Goal: Task Accomplishment & Management: Complete application form

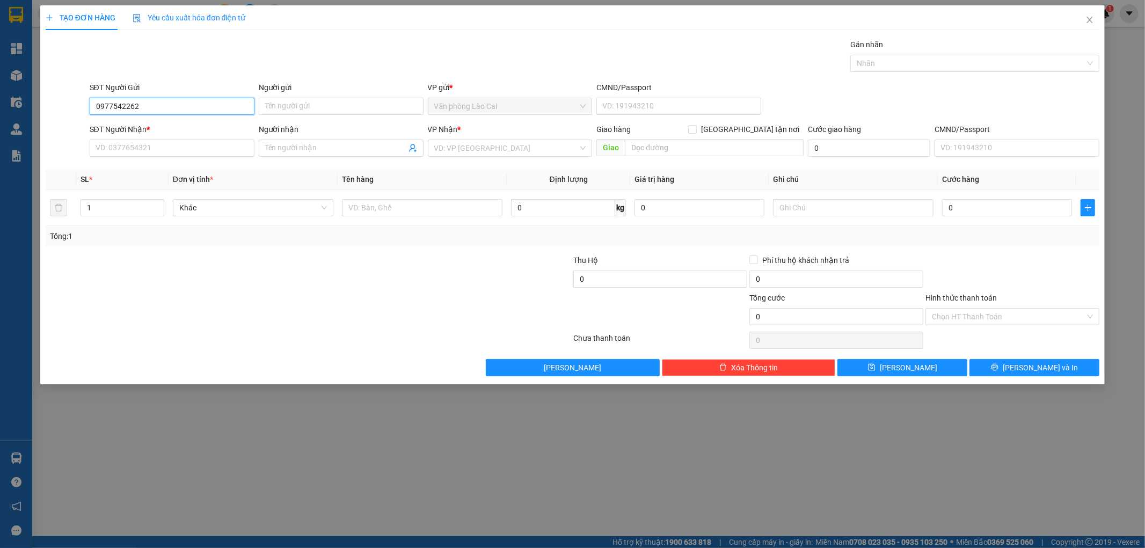
click at [148, 111] on input "0977542262" at bounding box center [172, 106] width 165 height 17
click at [113, 102] on input "0977542262" at bounding box center [172, 106] width 165 height 17
click at [120, 101] on input "0977542262" at bounding box center [172, 106] width 165 height 17
drag, startPoint x: 112, startPoint y: 106, endPoint x: 103, endPoint y: 110, distance: 10.1
click at [109, 111] on input "0977542262" at bounding box center [172, 106] width 165 height 17
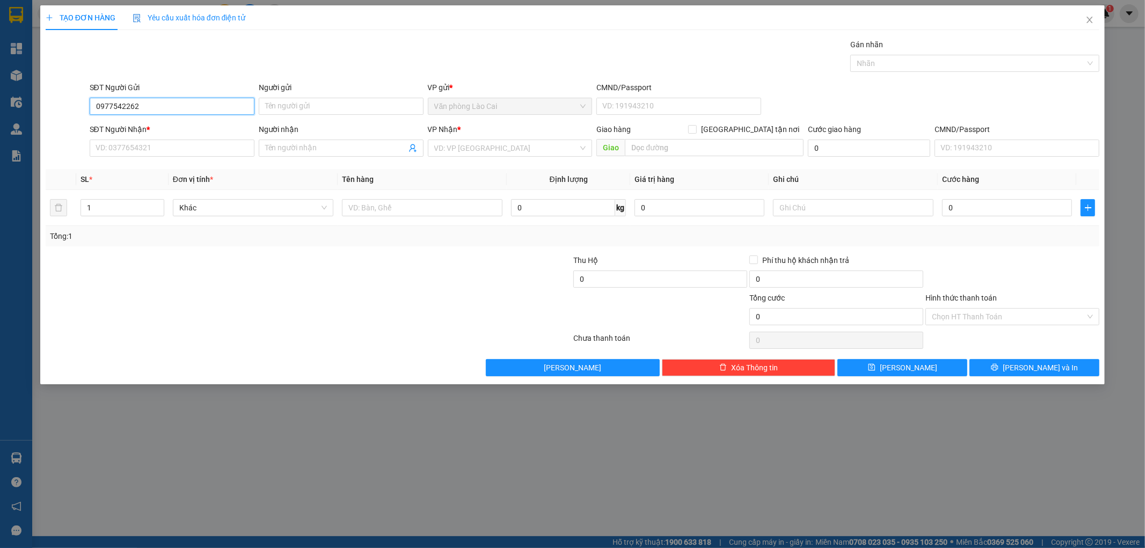
type input "0971542262"
click at [140, 121] on div "0971542262" at bounding box center [172, 127] width 165 height 17
type input "0916457579"
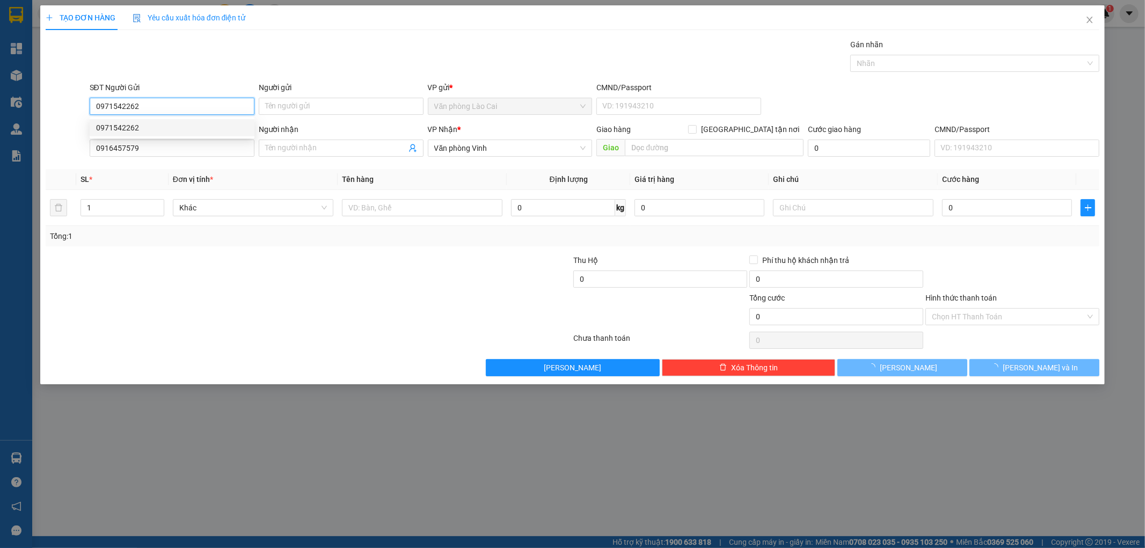
type input "160.000"
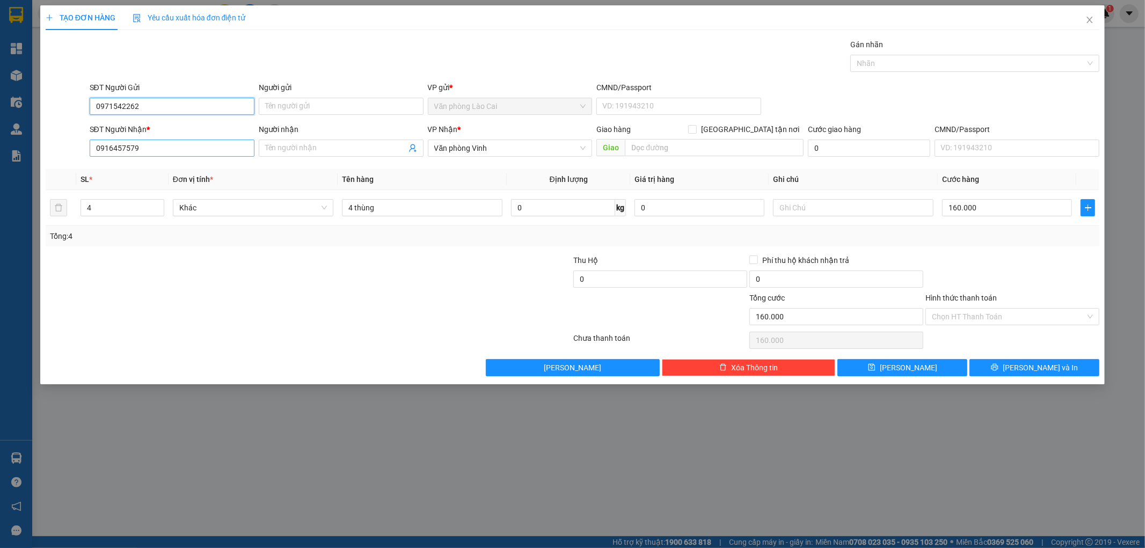
type input "0971542262"
click at [143, 151] on input "0916457579" at bounding box center [172, 148] width 165 height 17
click at [103, 206] on input "4" at bounding box center [122, 208] width 83 height 16
drag, startPoint x: 103, startPoint y: 206, endPoint x: 76, endPoint y: 216, distance: 28.7
click at [77, 216] on td "4" at bounding box center [122, 208] width 92 height 36
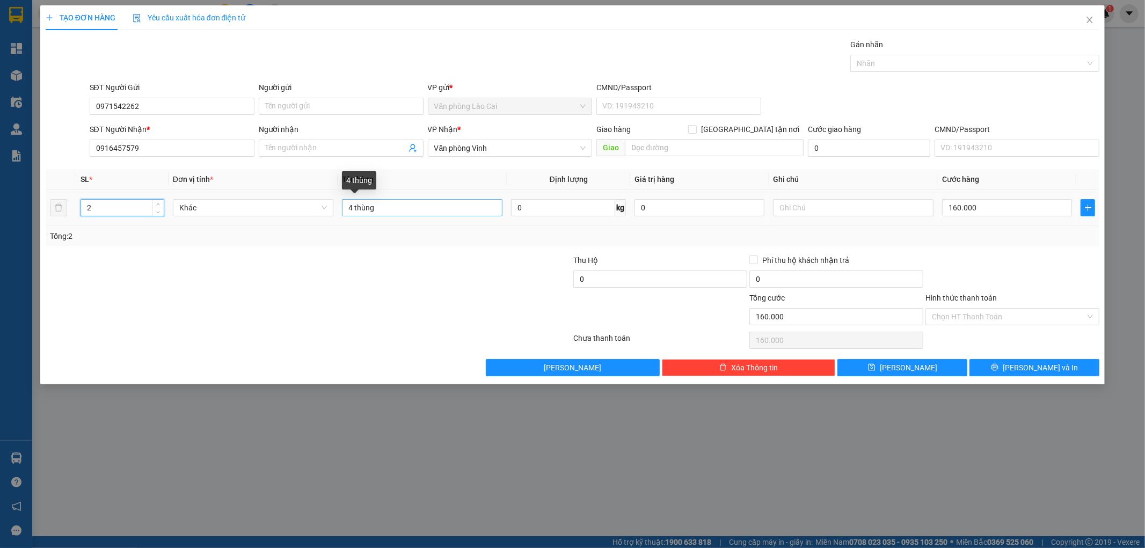
type input "2"
click at [355, 206] on input "4 thùng" at bounding box center [422, 207] width 160 height 17
type input "2 thùng"
click at [1009, 207] on input "160.000" at bounding box center [1007, 207] width 130 height 17
type input "1"
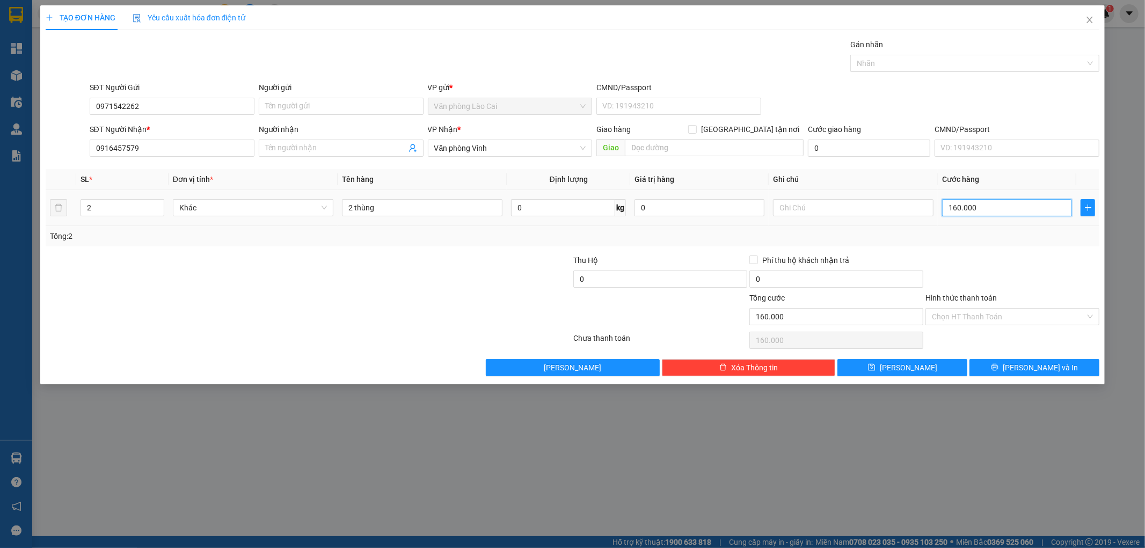
type input "1"
type input "0"
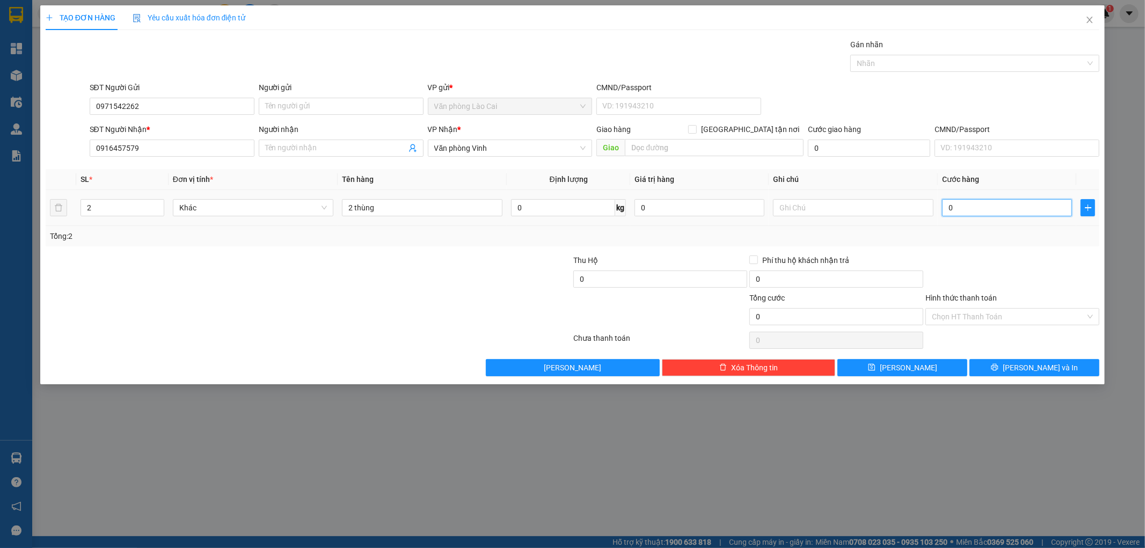
type input "8"
type input "08"
type input "80"
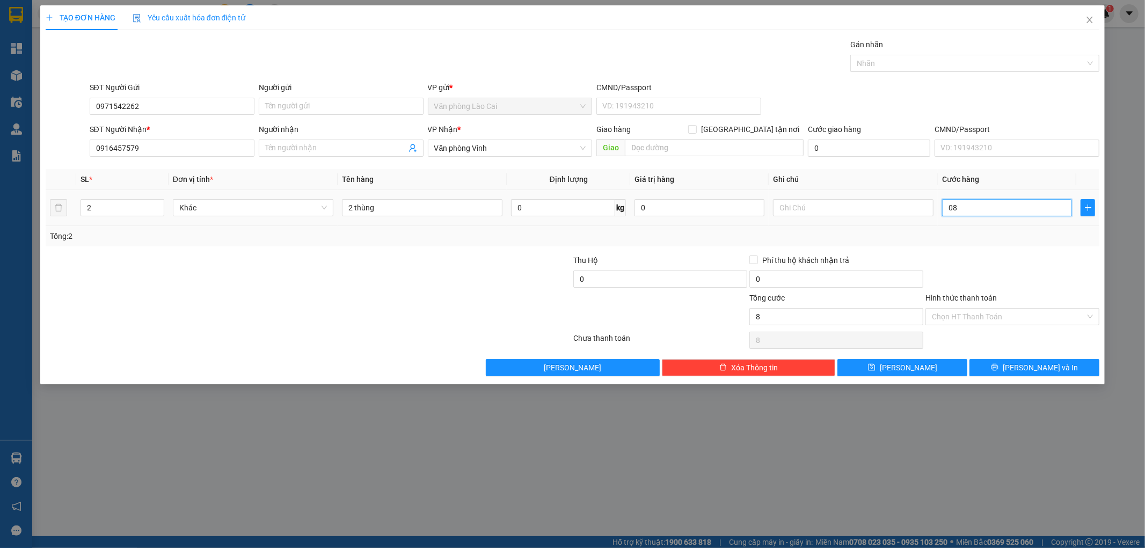
type input "080"
type input "800"
type input "0.800"
type input "8.000"
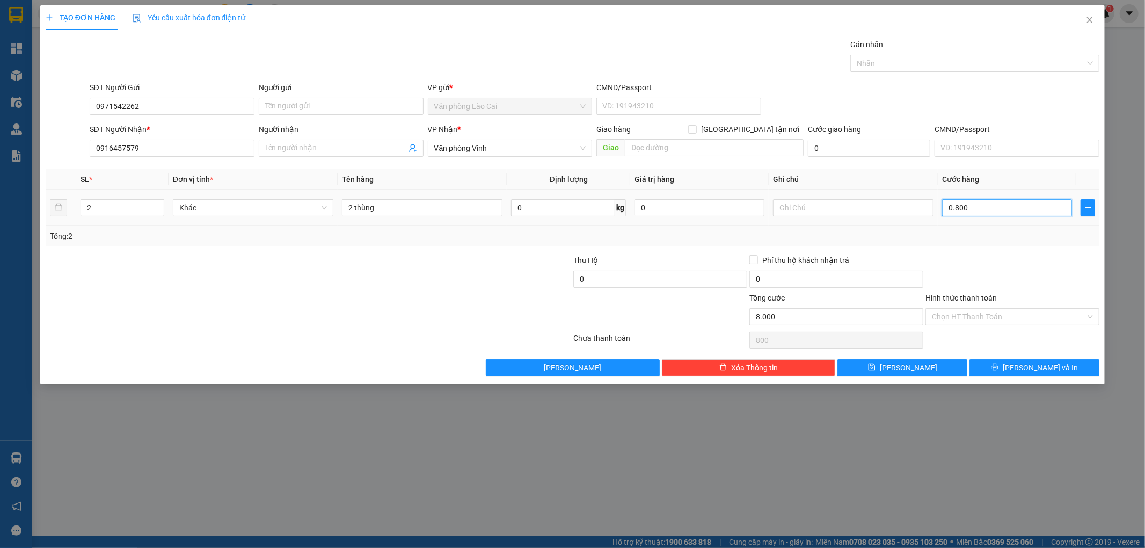
type input "8.000"
type input "080.000"
type input "80.000"
type input "800.000"
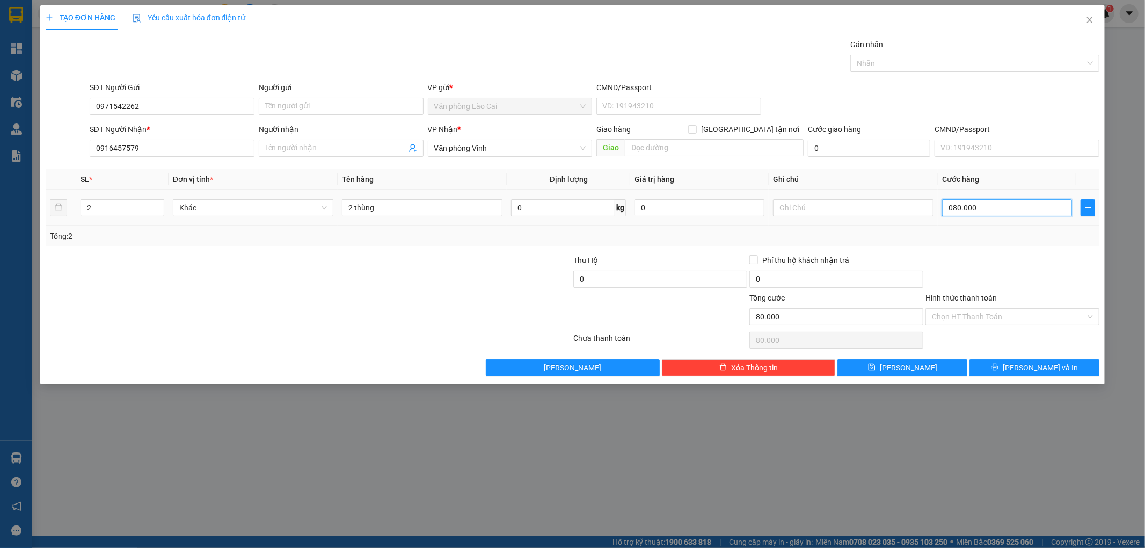
type input "800.000"
drag, startPoint x: 997, startPoint y: 218, endPoint x: 996, endPoint y: 224, distance: 6.0
click at [996, 224] on td "800.000" at bounding box center [1007, 208] width 138 height 36
click at [988, 215] on input "800.000" at bounding box center [1007, 207] width 130 height 17
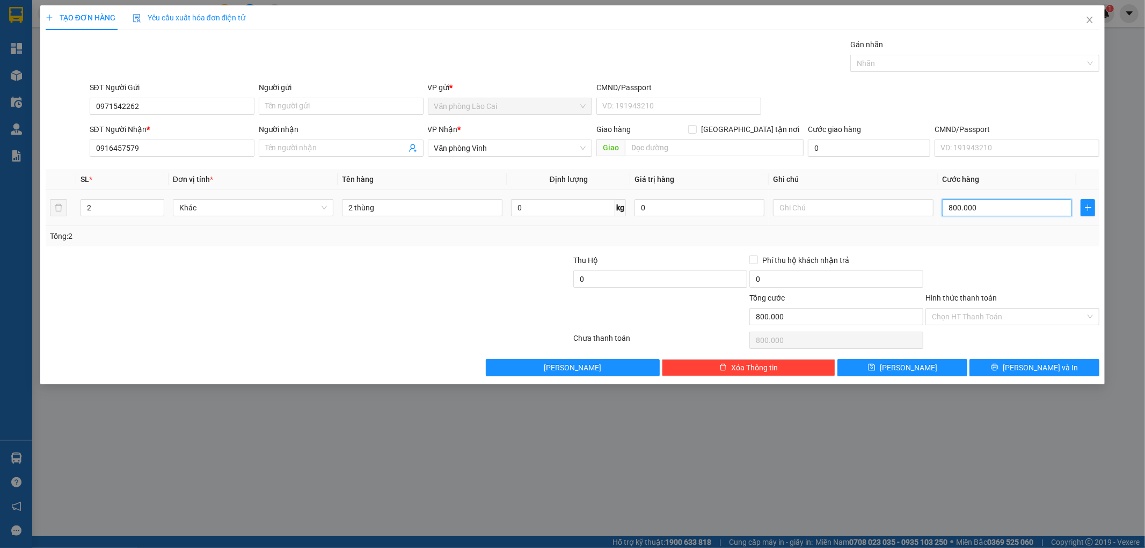
type input "8"
type input "80"
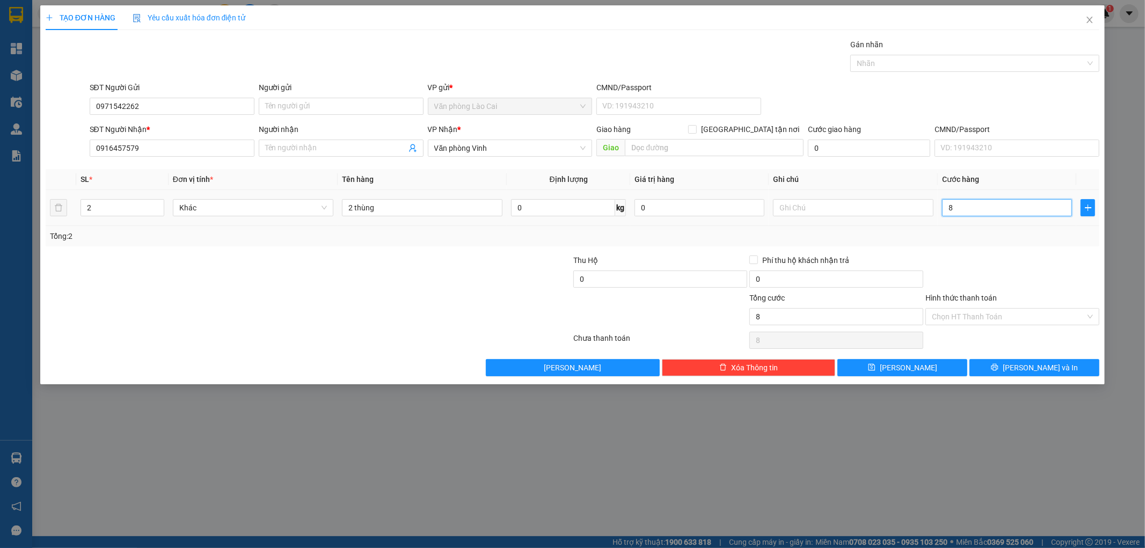
type input "80"
type input "800"
type input "8.000"
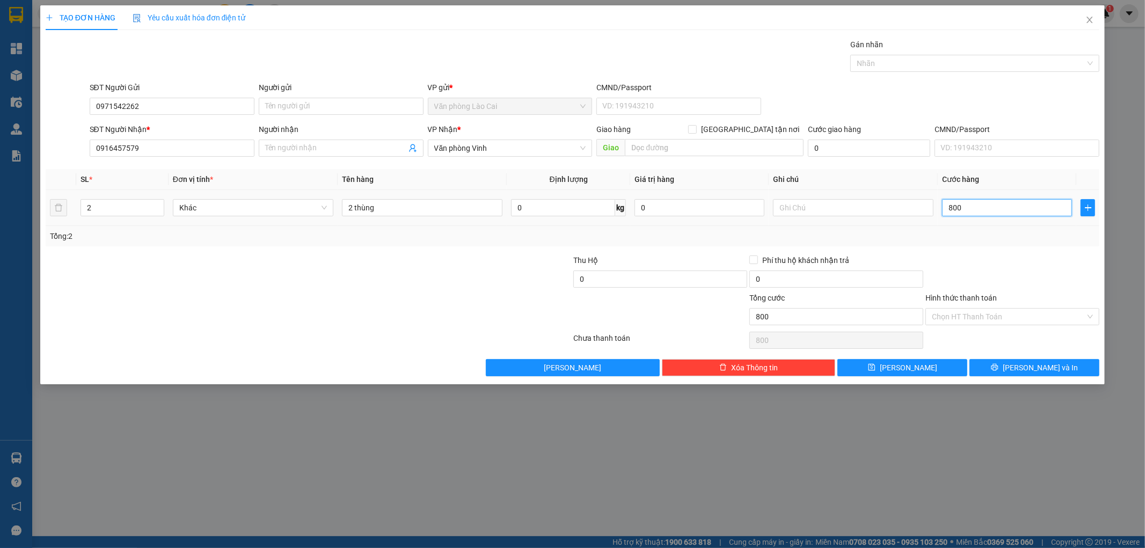
type input "8.000"
type input "80.000"
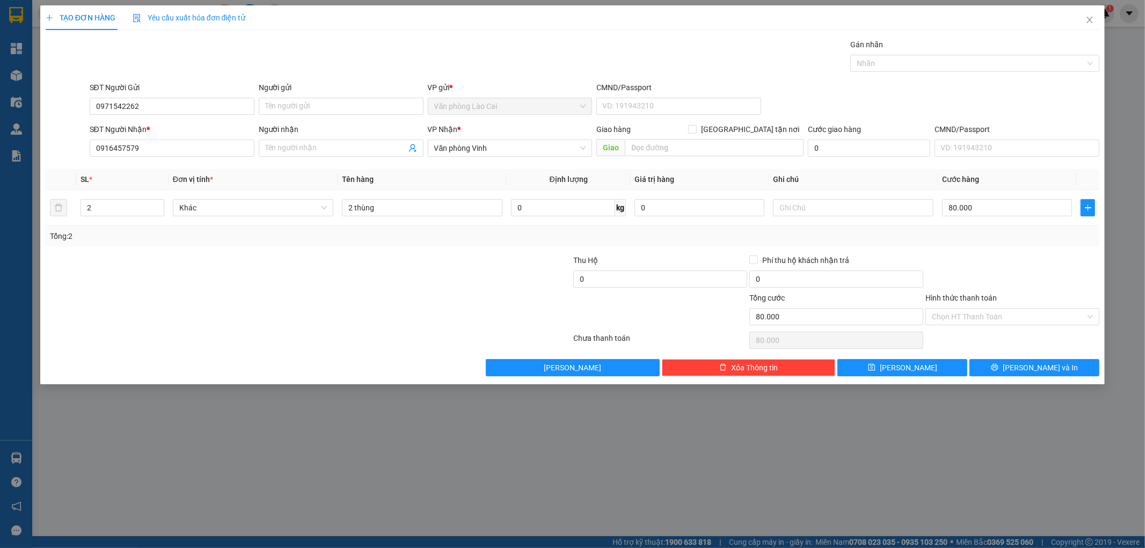
click at [982, 260] on div at bounding box center [1012, 273] width 176 height 38
click at [997, 373] on button "Lưu và In" at bounding box center [1034, 367] width 130 height 17
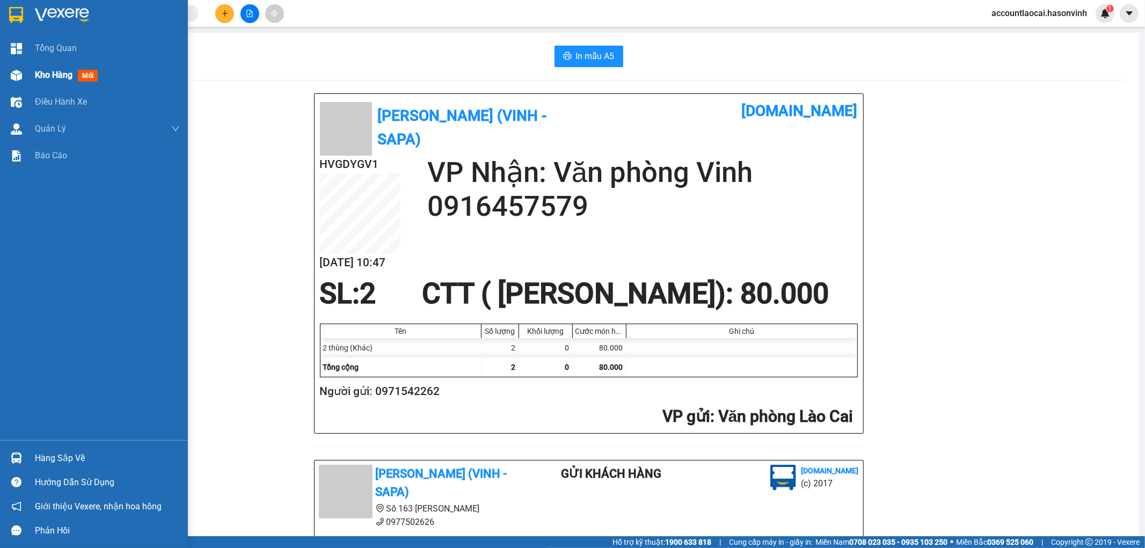
click at [49, 74] on span "Kho hàng" at bounding box center [54, 75] width 38 height 10
